Goal: Check status: Check status

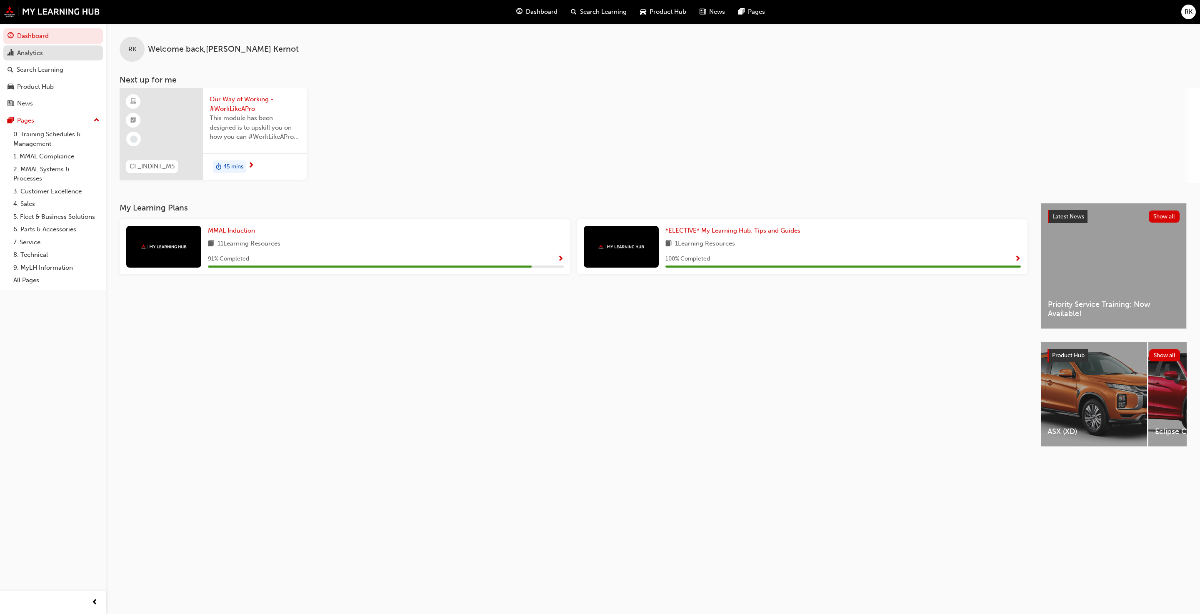
click at [24, 49] on div "Analytics" at bounding box center [30, 53] width 26 height 10
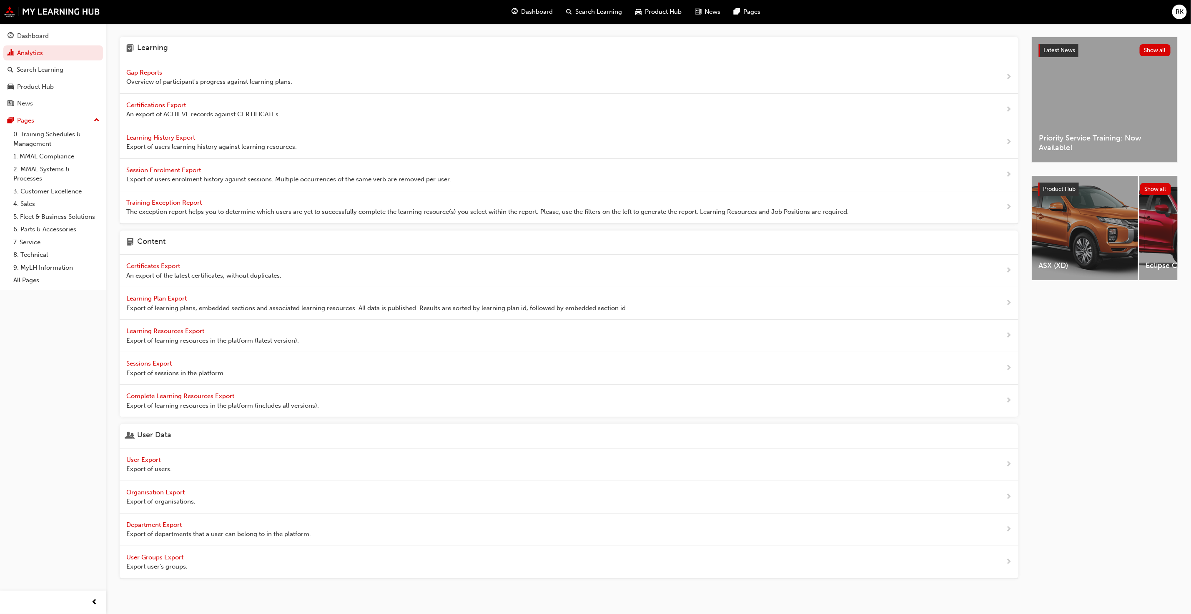
click at [144, 71] on span "Gap Reports" at bounding box center [145, 73] width 38 height 8
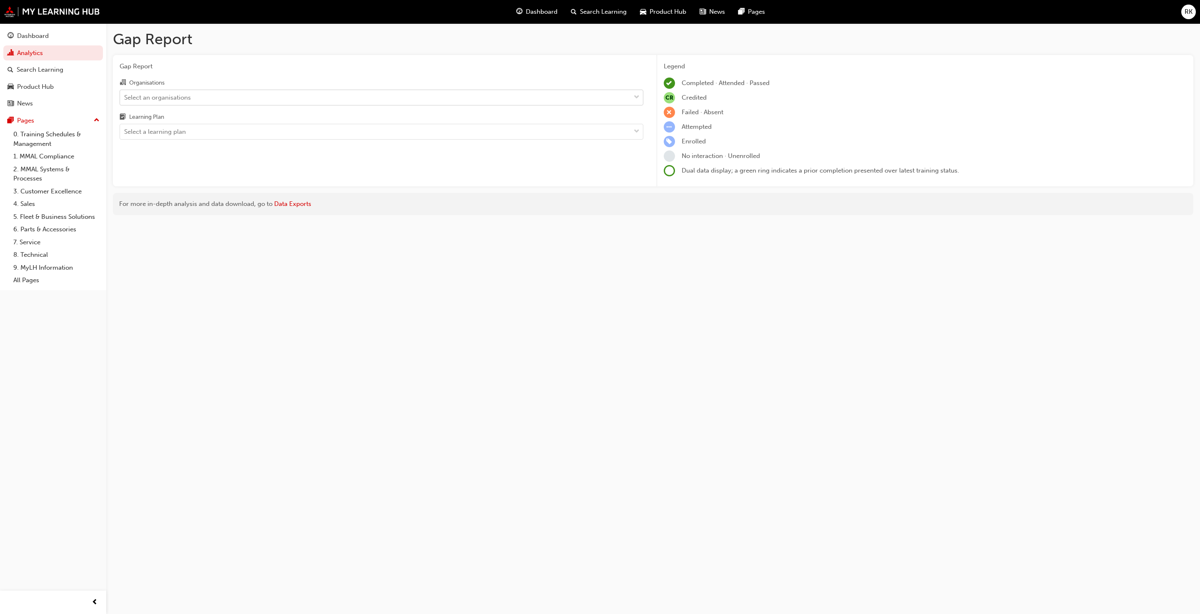
click at [179, 100] on div "Select an organisations" at bounding box center [157, 98] width 67 height 10
click at [125, 100] on input "Organisations Select an organisations" at bounding box center [124, 96] width 1 height 7
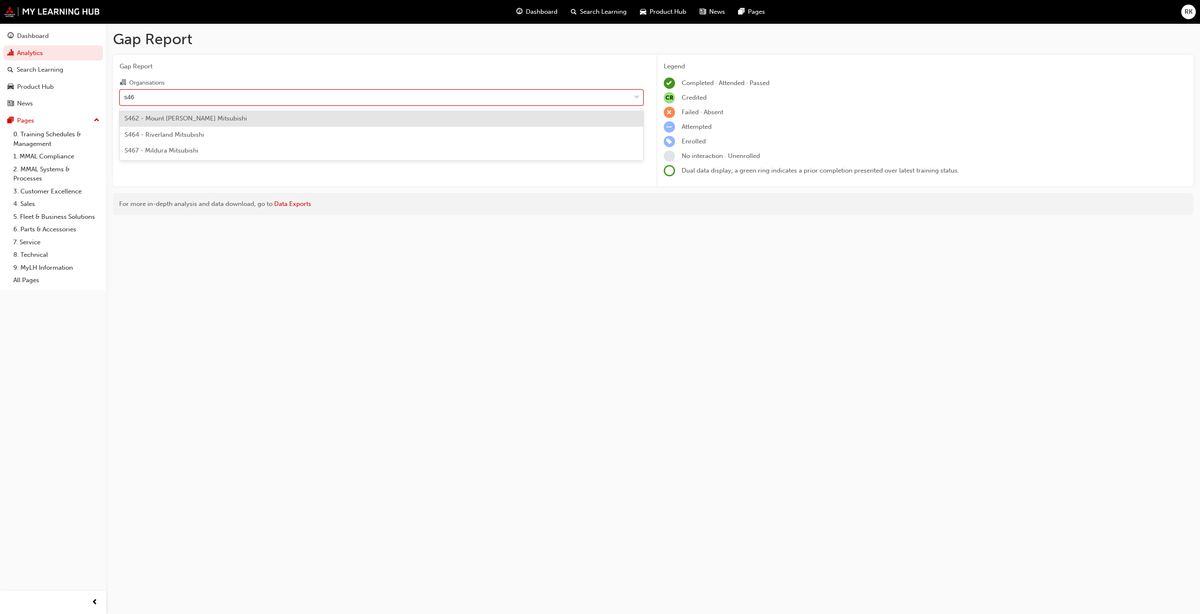
type input "s467"
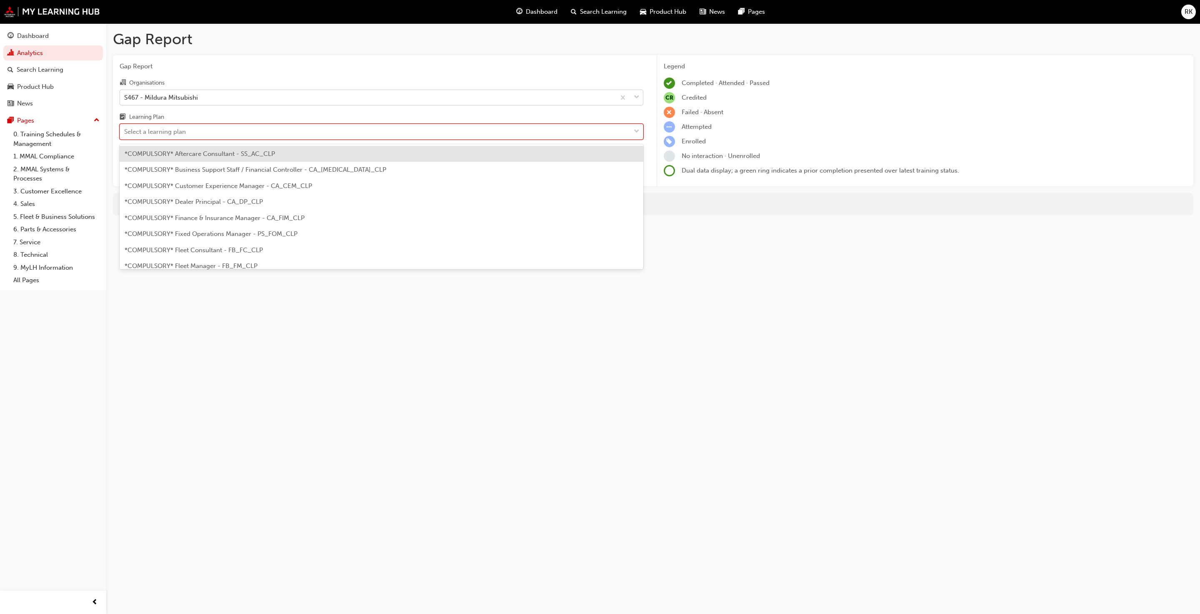
click at [214, 138] on div "Select a learning plan" at bounding box center [375, 132] width 510 height 15
click at [125, 135] on input "Learning Plan option *COMPULSORY* Aftercare Consultant - SS_AC_CLP focused, 1 o…" at bounding box center [124, 131] width 1 height 7
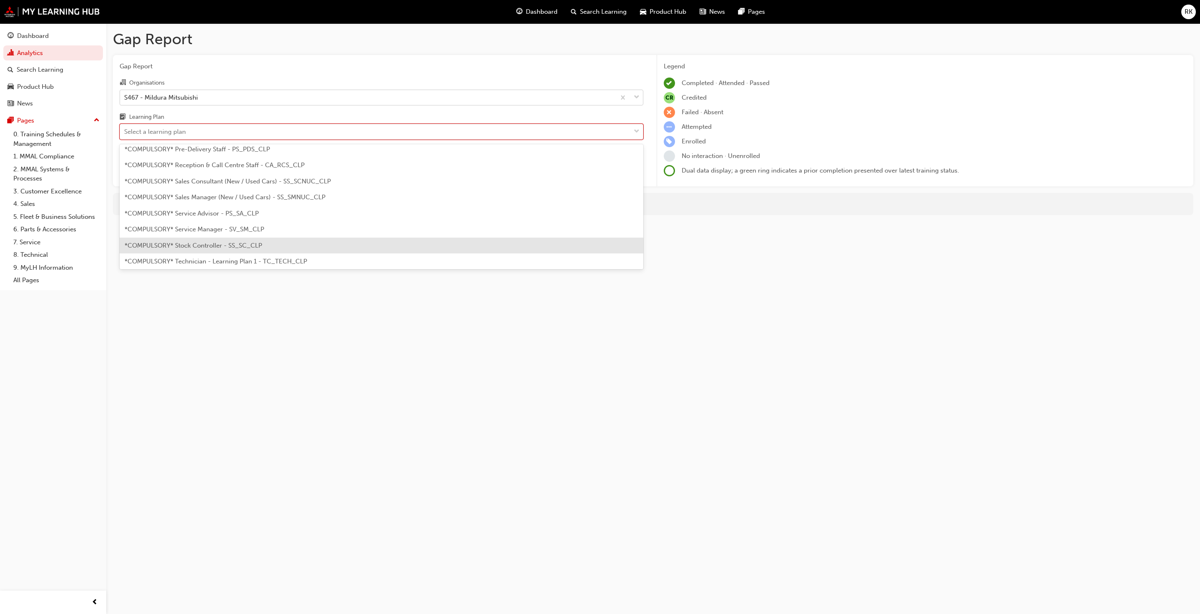
scroll to position [250, 0]
click at [207, 242] on span "*COMPULSORY* Technician - Learning Plan 1 - TC_TECH_CLP" at bounding box center [216, 241] width 183 height 8
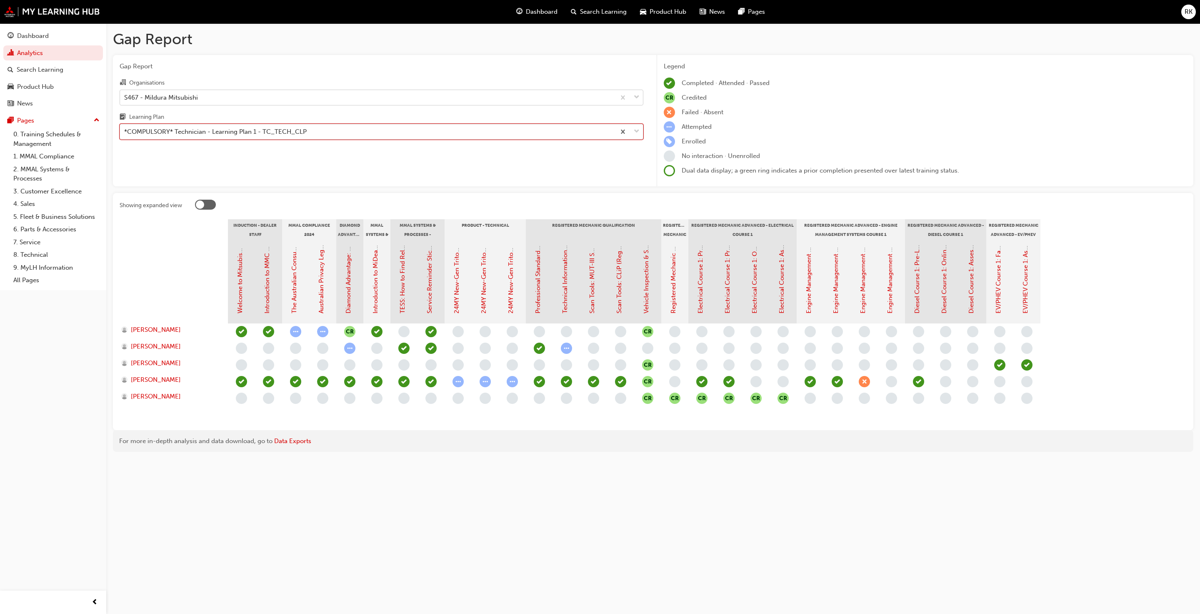
click at [628, 137] on span "down-icon" at bounding box center [637, 131] width 6 height 11
click at [125, 135] on input "Learning Plan option *COMPULSORY* Technician - Learning Plan 1 - TC_TECH_CLP, s…" at bounding box center [124, 131] width 1 height 7
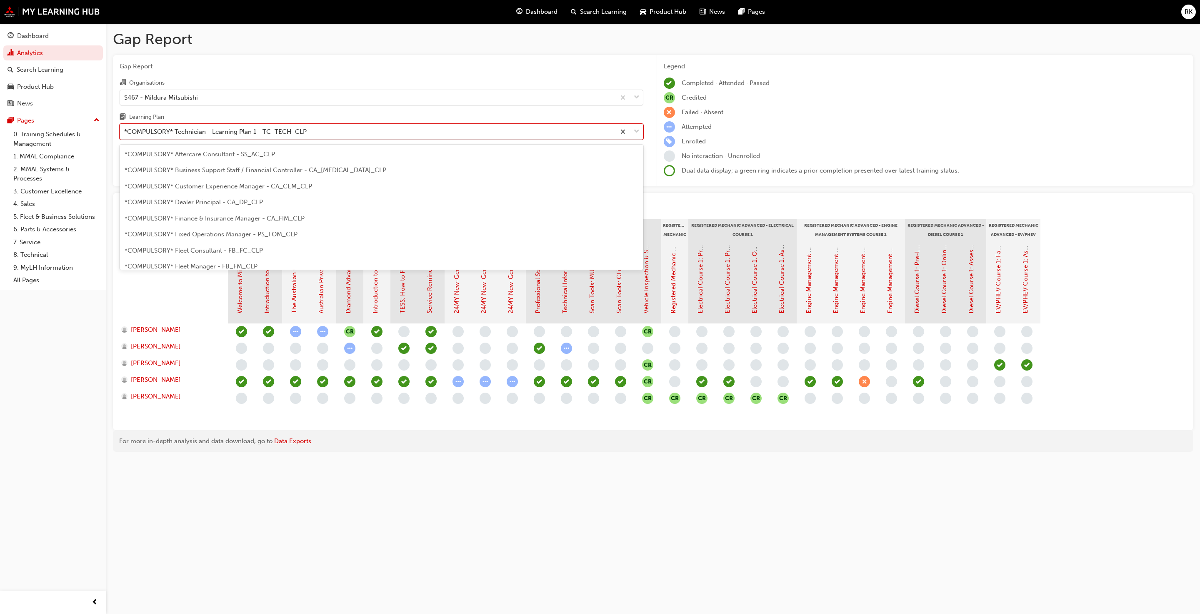
scroll to position [234, 0]
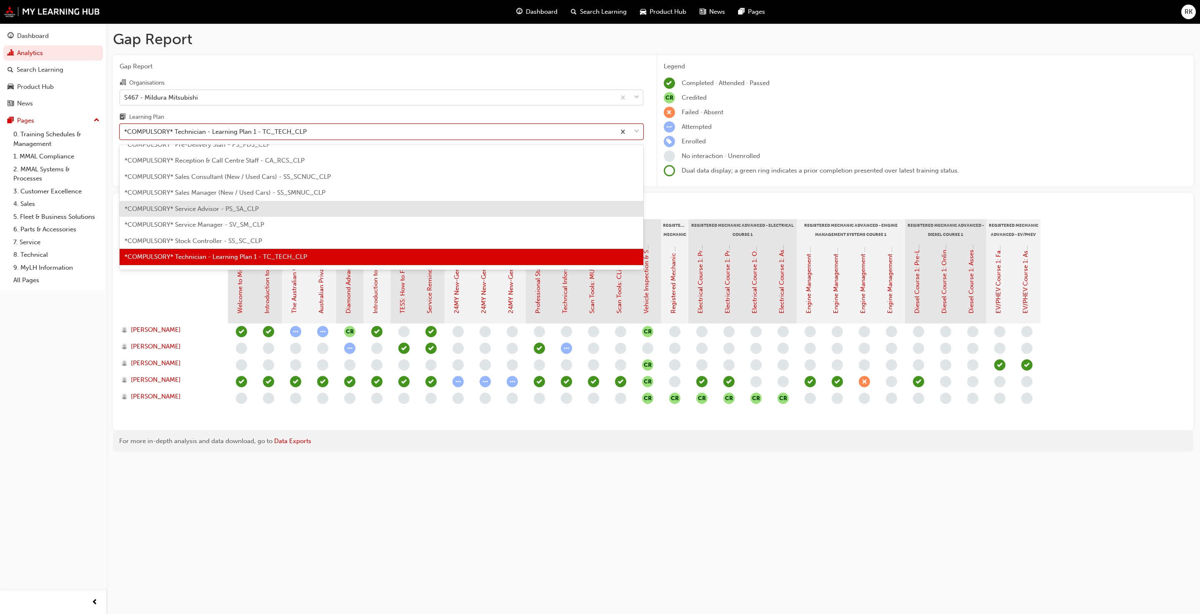
click at [213, 208] on span "*COMPULSORY* Service Advisor - PS_SA_CLP" at bounding box center [192, 209] width 134 height 8
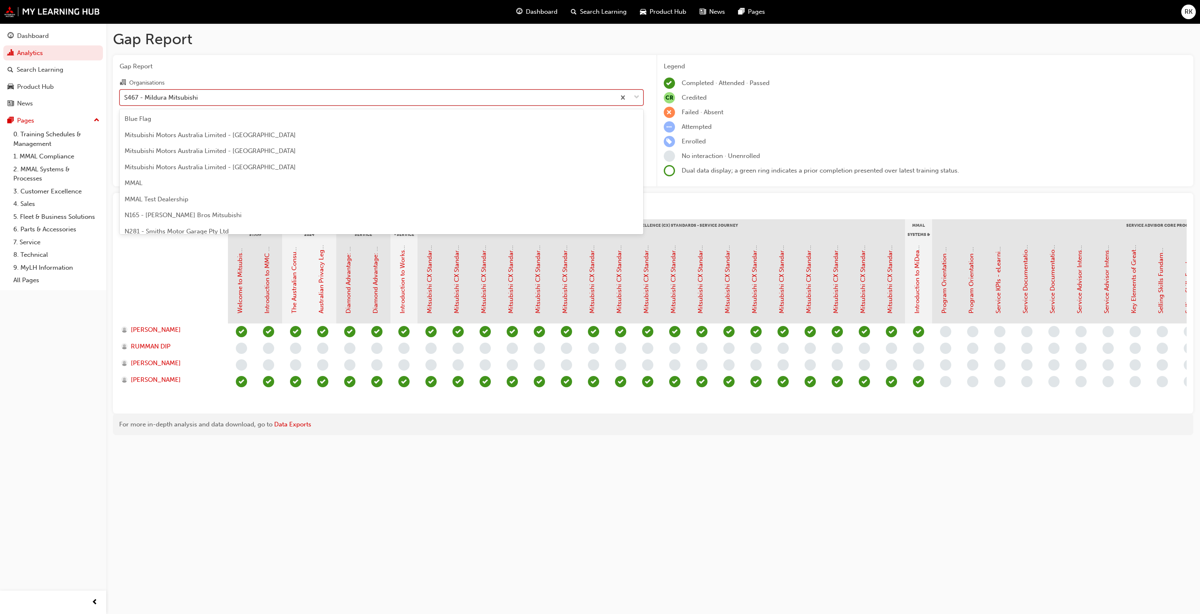
click at [628, 98] on span "down-icon" at bounding box center [637, 97] width 6 height 11
click at [125, 98] on input "Organisations option S467 - Mildura Mitsubishi, selected. option S467 - Mildura…" at bounding box center [124, 96] width 1 height 7
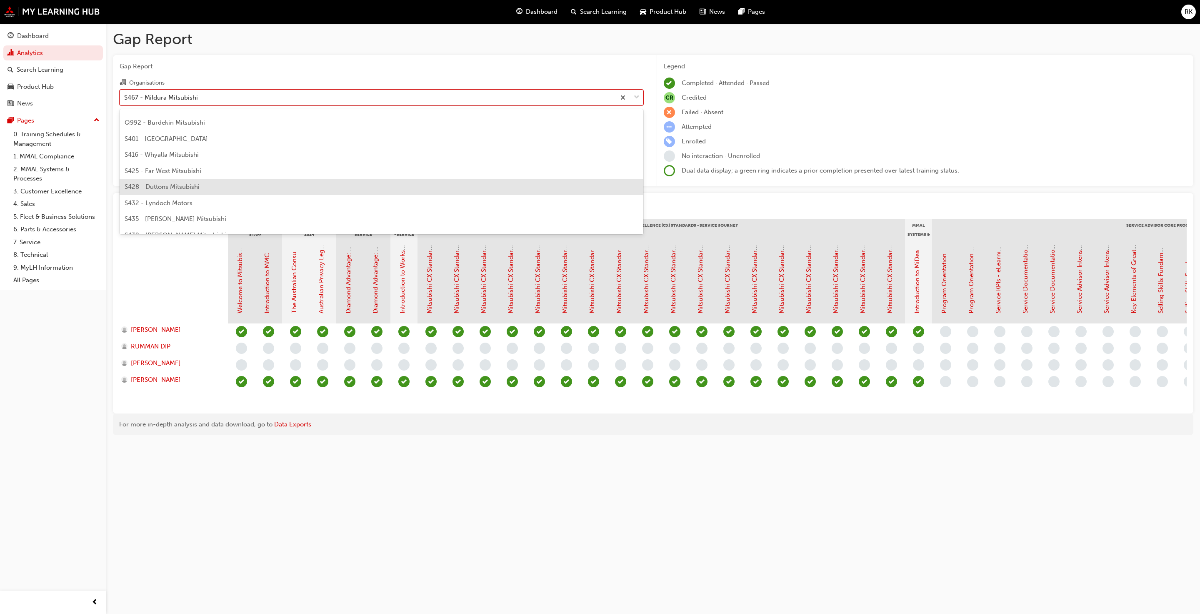
click at [152, 185] on span "S428 - Duttons Mitsubishi" at bounding box center [162, 187] width 75 height 8
